Goal: Task Accomplishment & Management: Manage account settings

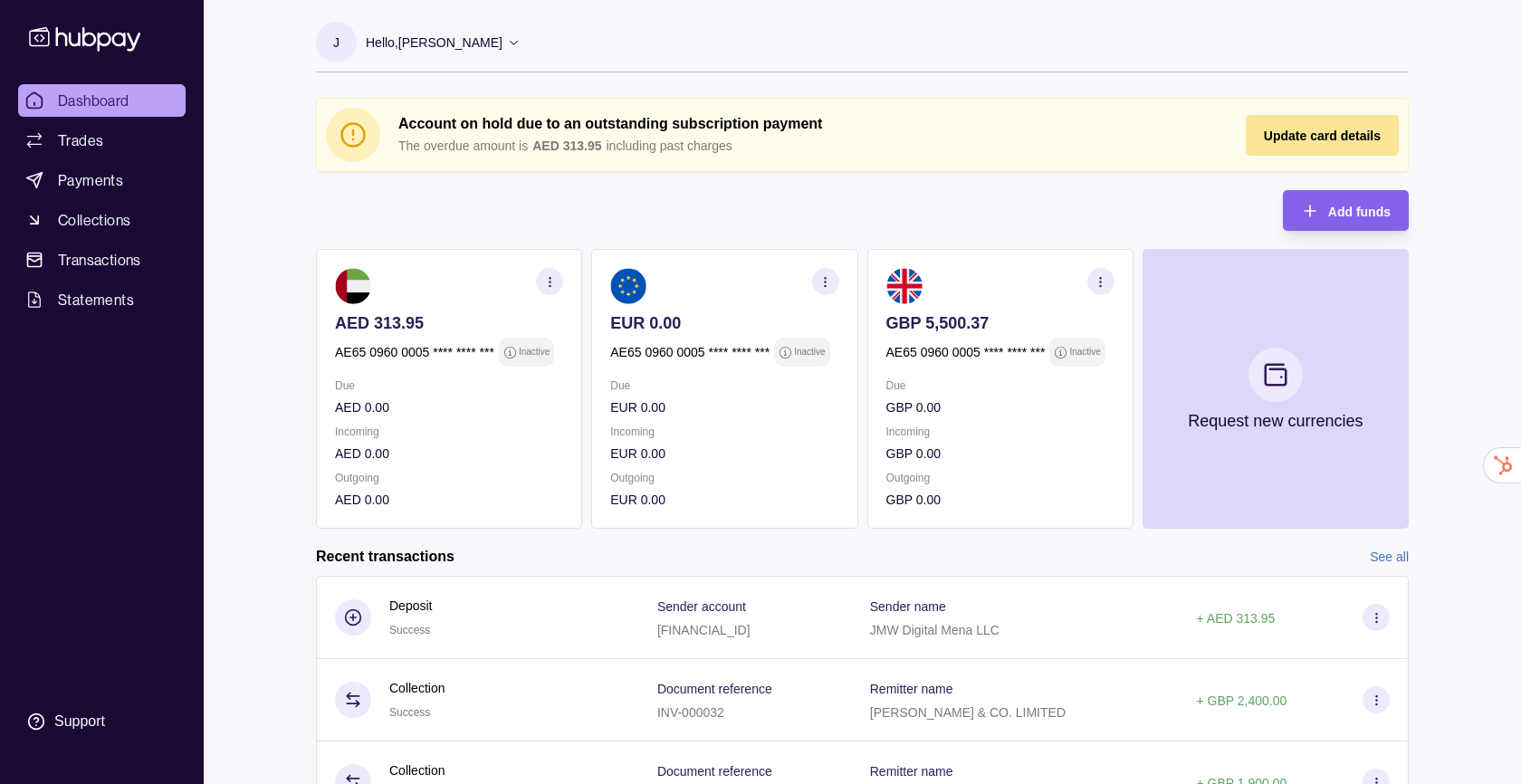
click at [1331, 139] on span "Update card details" at bounding box center [1322, 136] width 117 height 15
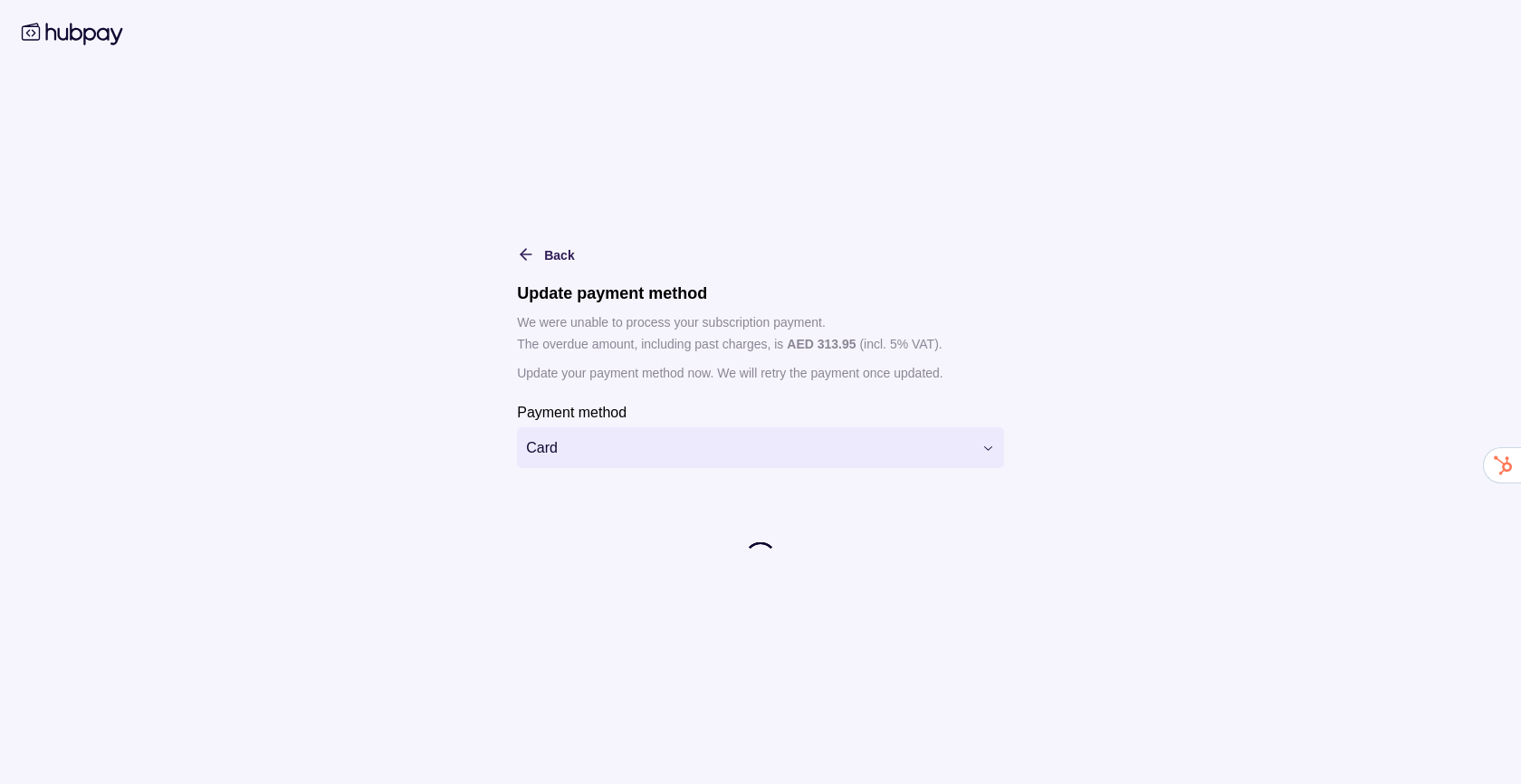
click at [624, 448] on html "Dashboard Trades Payments Collections Transactions Statements Support J Hello, …" at bounding box center [760, 523] width 1521 height 1046
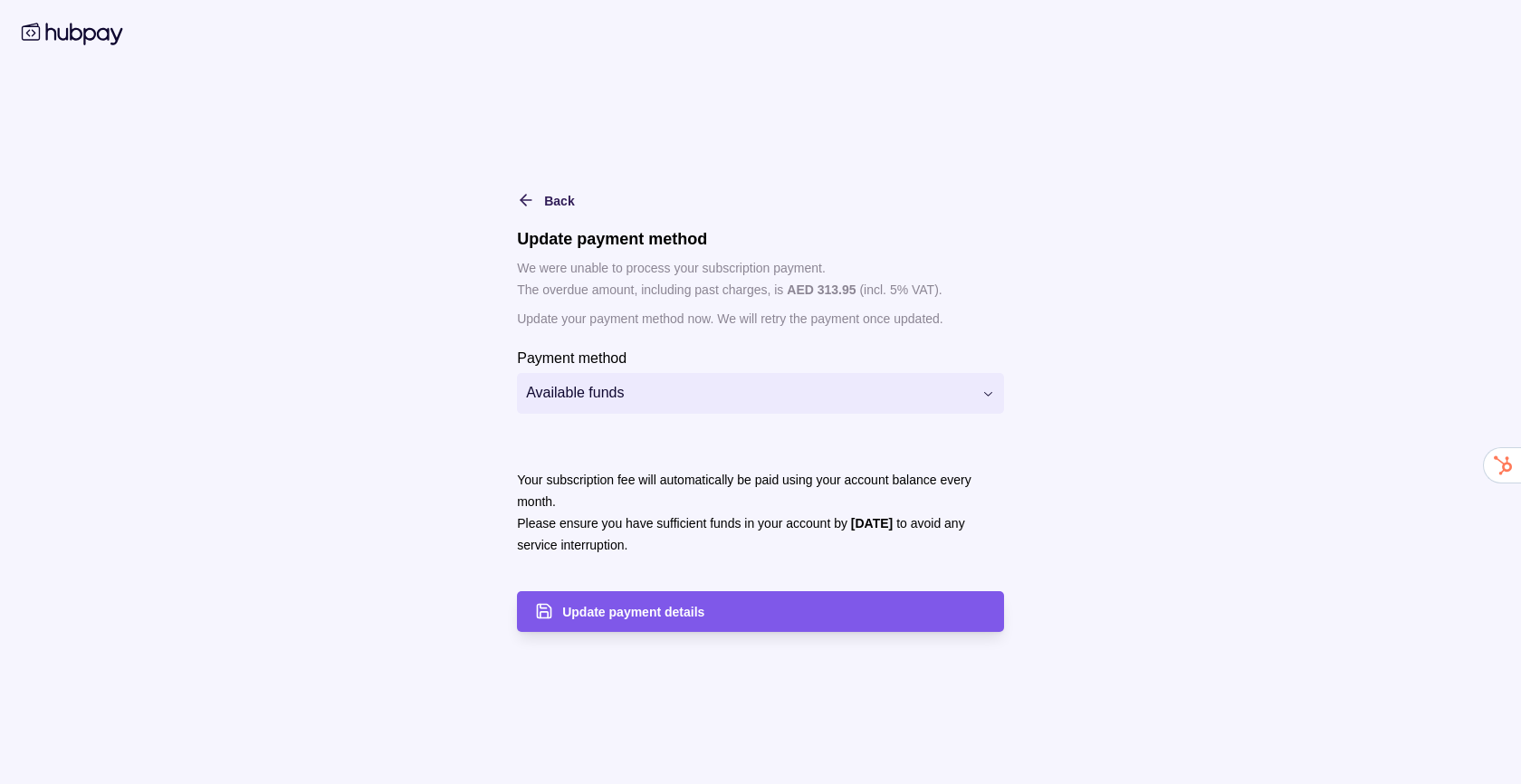
click at [648, 615] on span "Update payment details" at bounding box center [633, 612] width 143 height 15
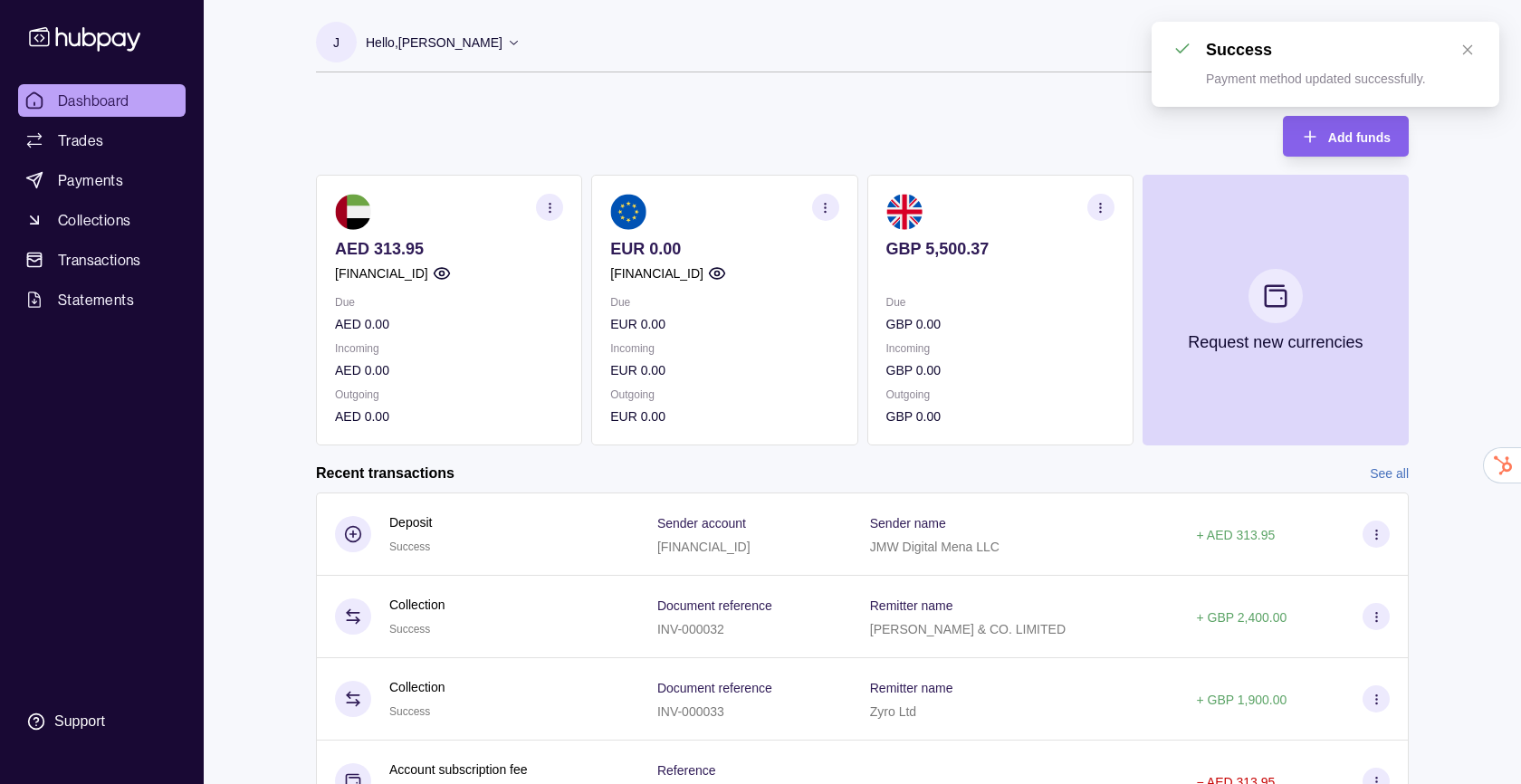
scroll to position [49, 0]
